Goal: Transaction & Acquisition: Purchase product/service

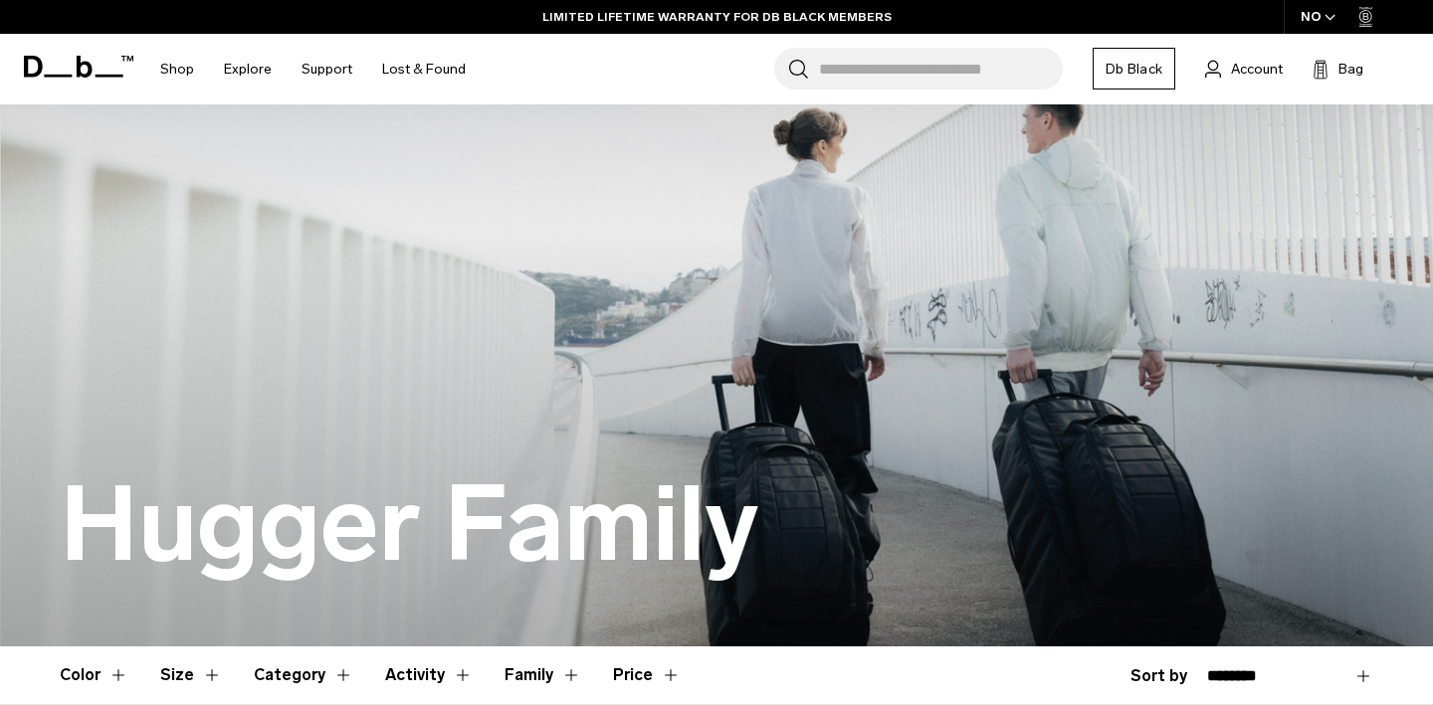
click at [912, 67] on input "Search for Bags, Luggage..." at bounding box center [941, 69] width 244 height 42
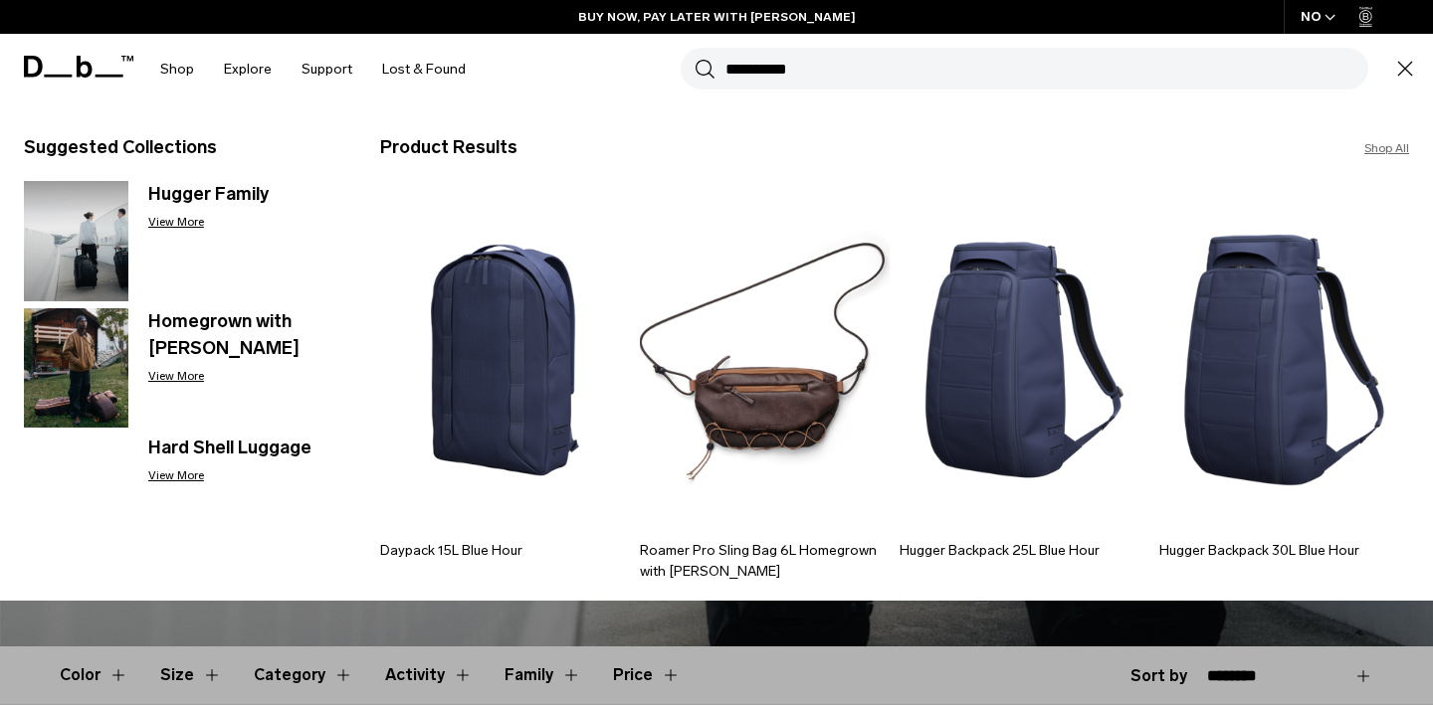
type input "**********"
click at [694, 58] on button "Search" at bounding box center [704, 69] width 21 height 22
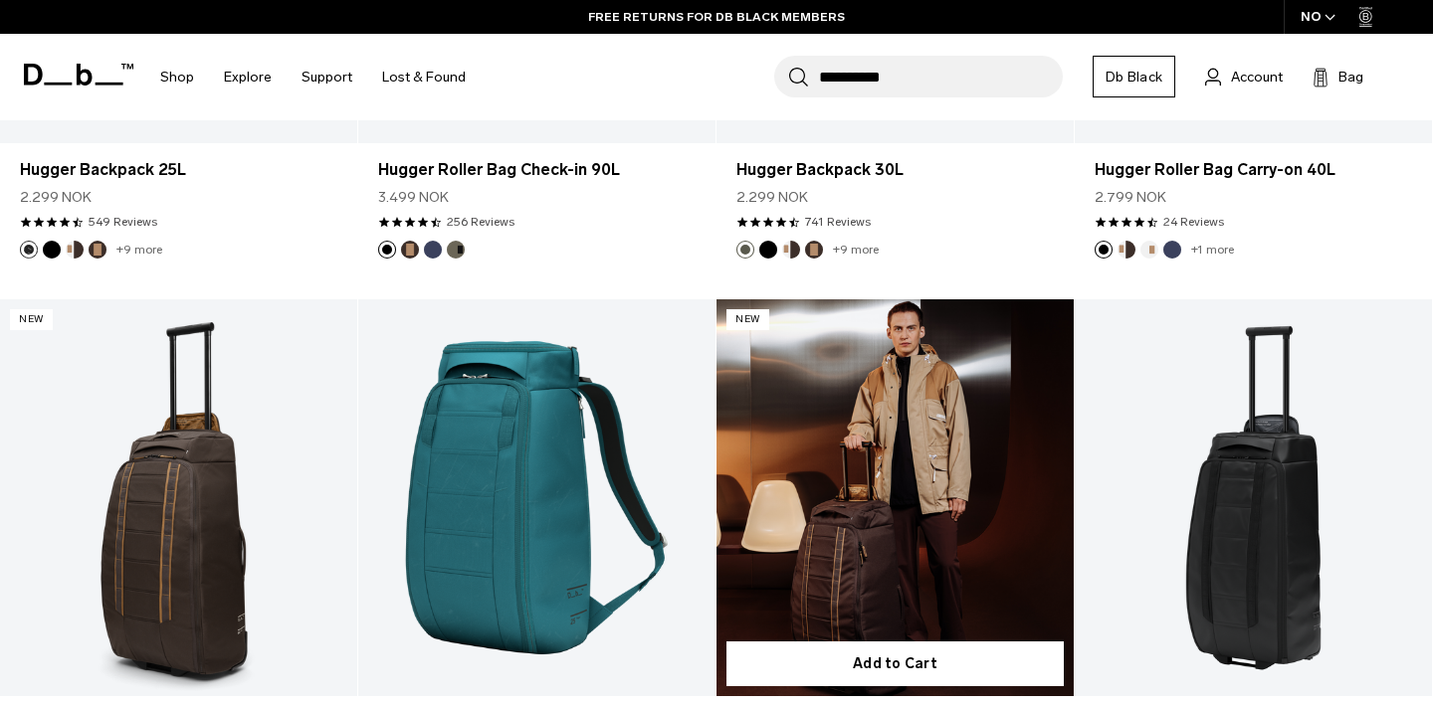
scroll to position [3062, 0]
